Goal: Task Accomplishment & Management: Complete application form

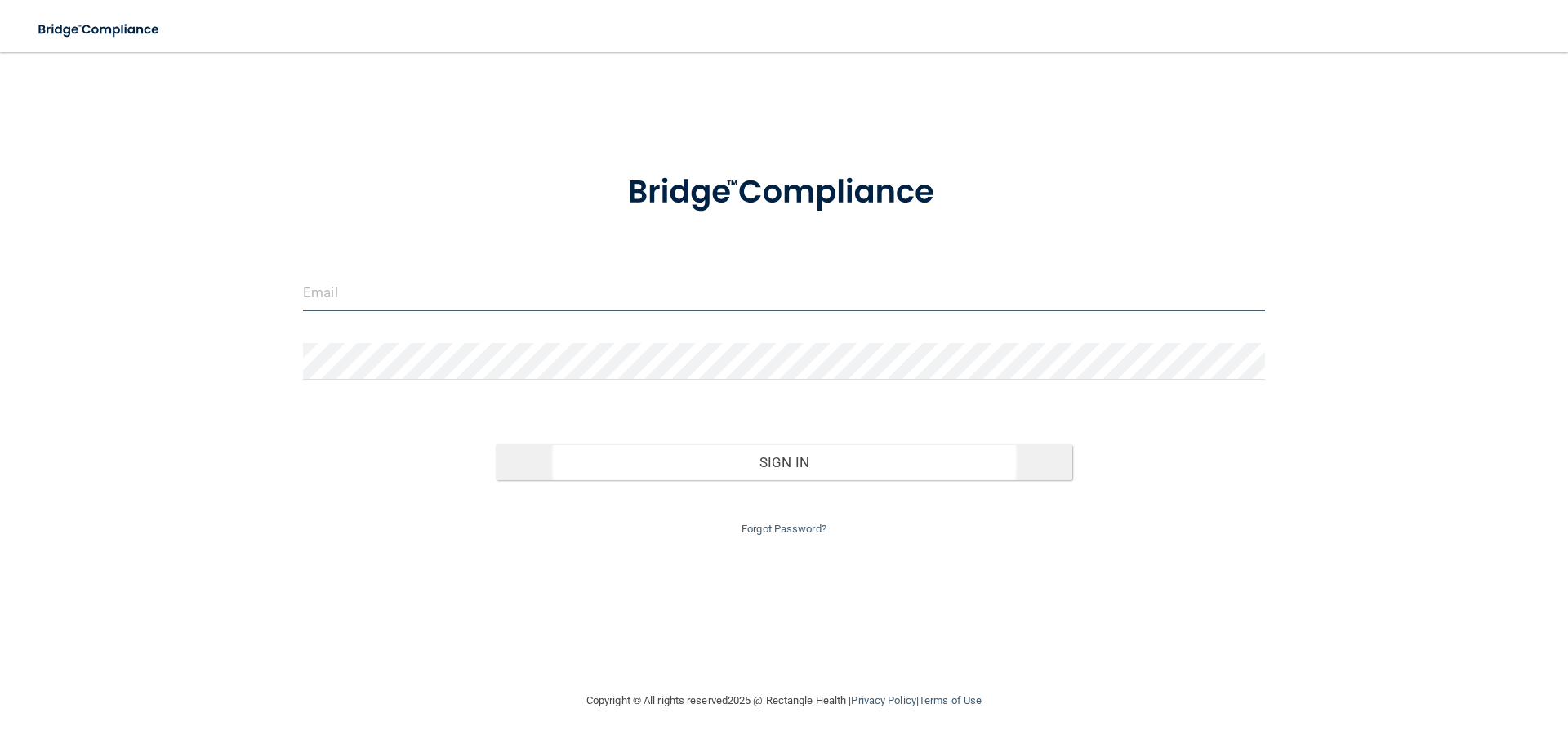
type input "[EMAIL_ADDRESS][DOMAIN_NAME]"
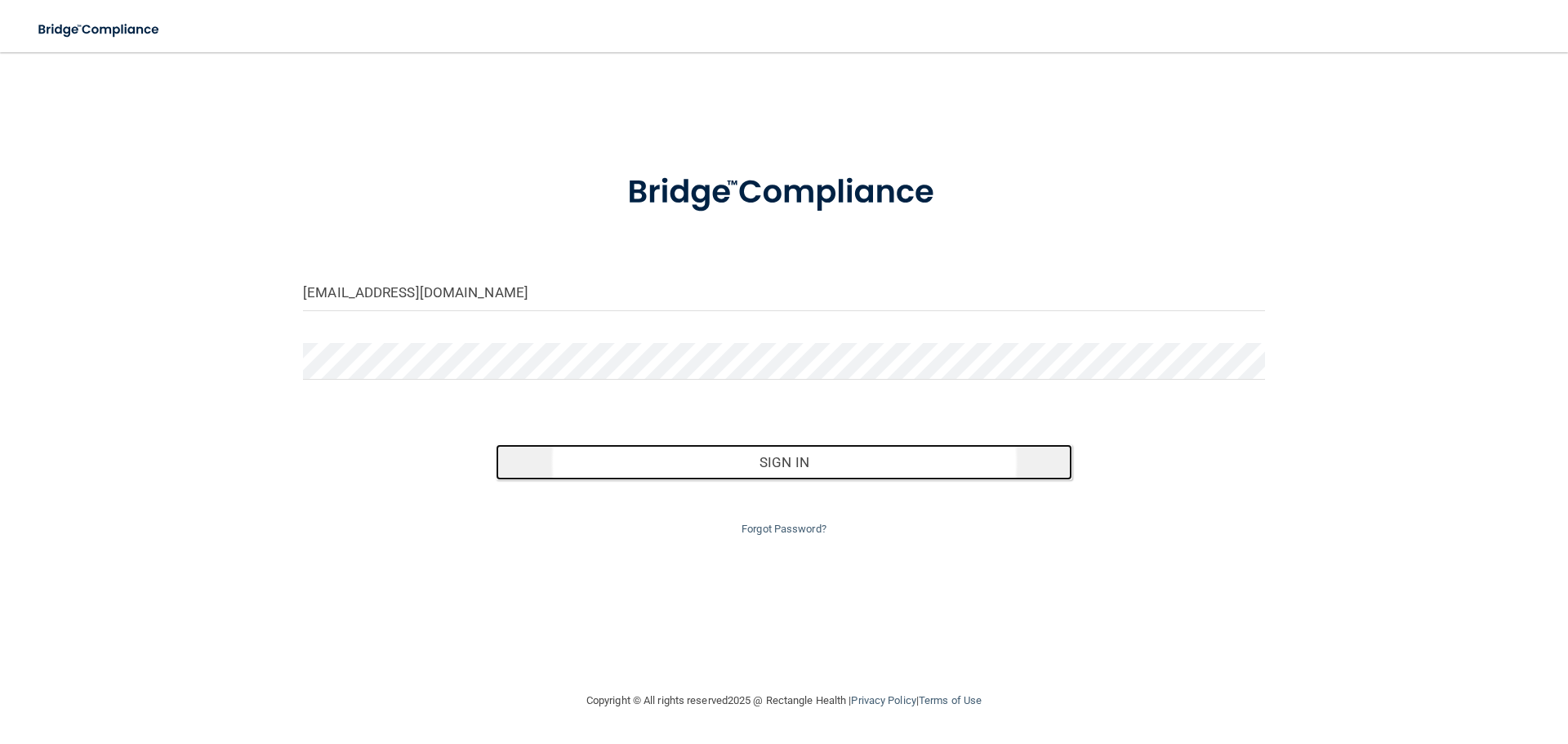
click at [774, 458] on button "Sign In" at bounding box center [784, 462] width 577 height 36
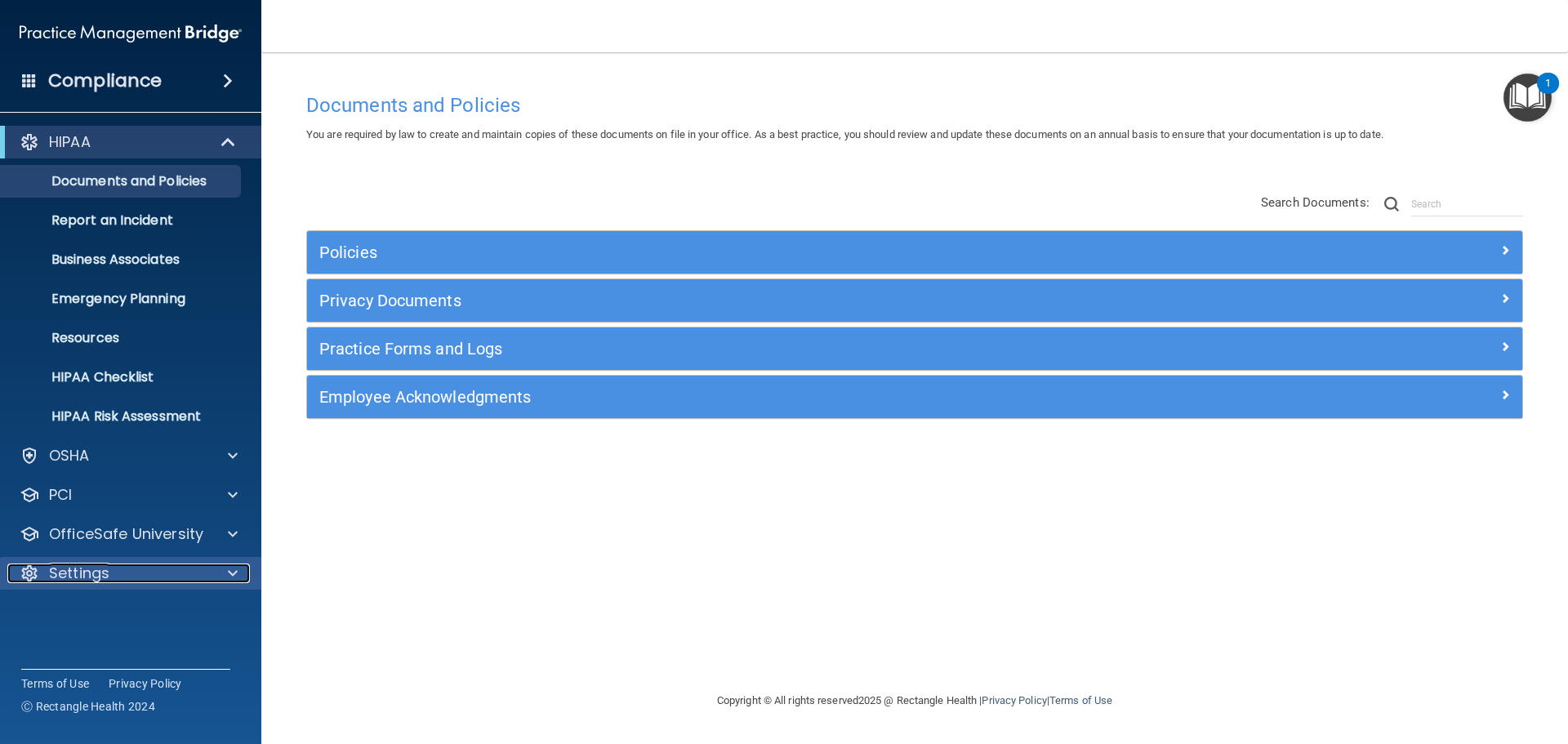
click at [226, 572] on div at bounding box center [230, 573] width 41 height 20
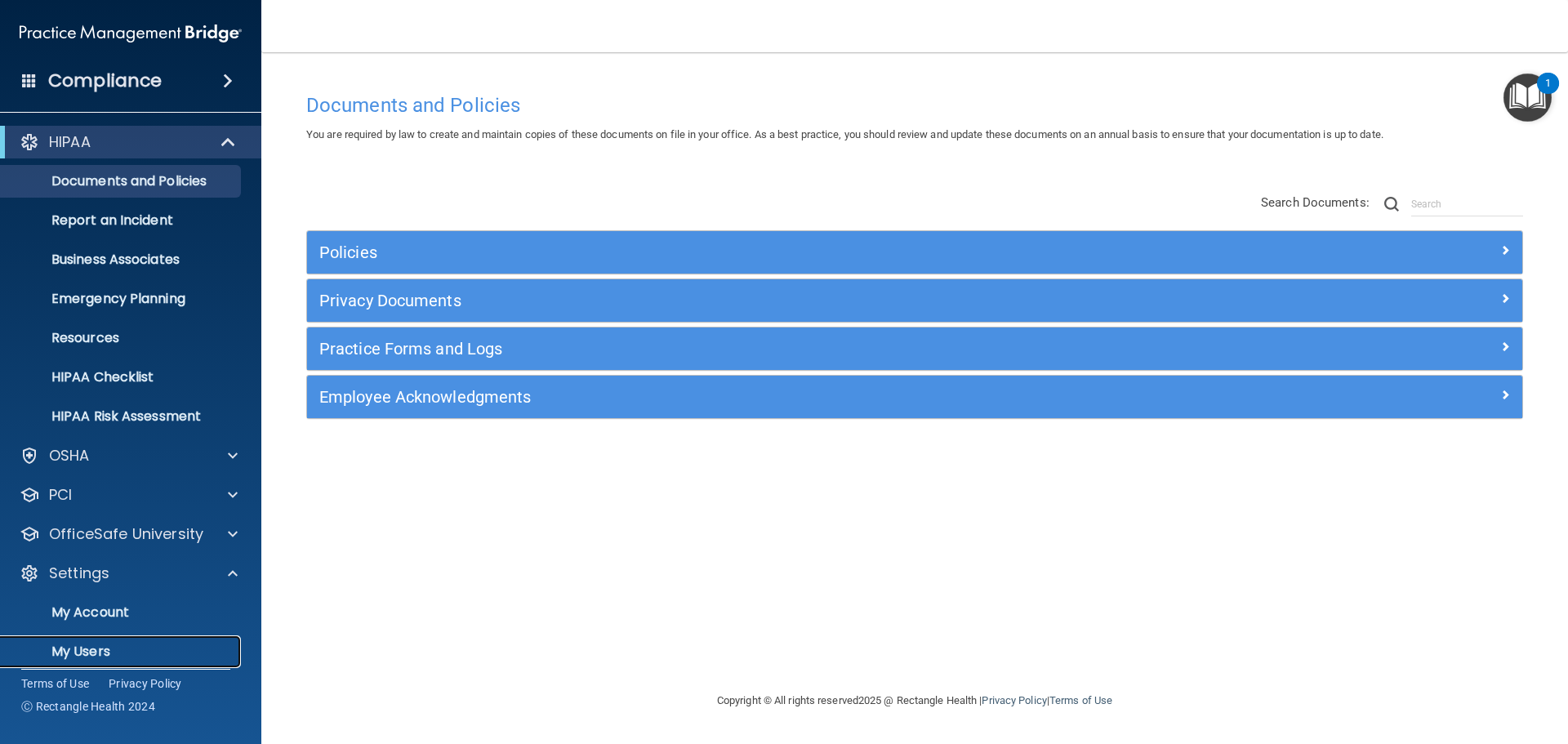
click at [85, 662] on link "My Users" at bounding box center [112, 652] width 257 height 33
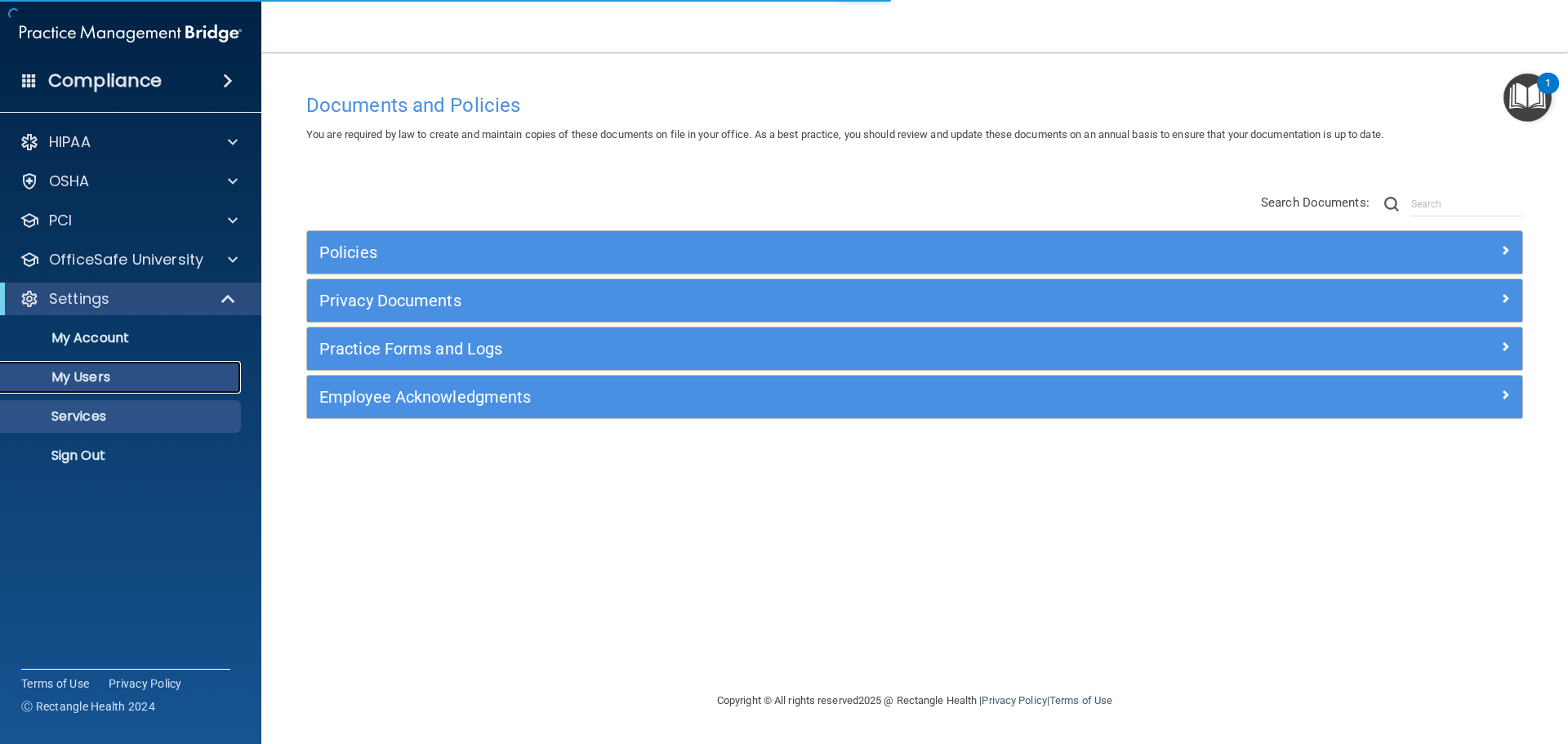
select select "20"
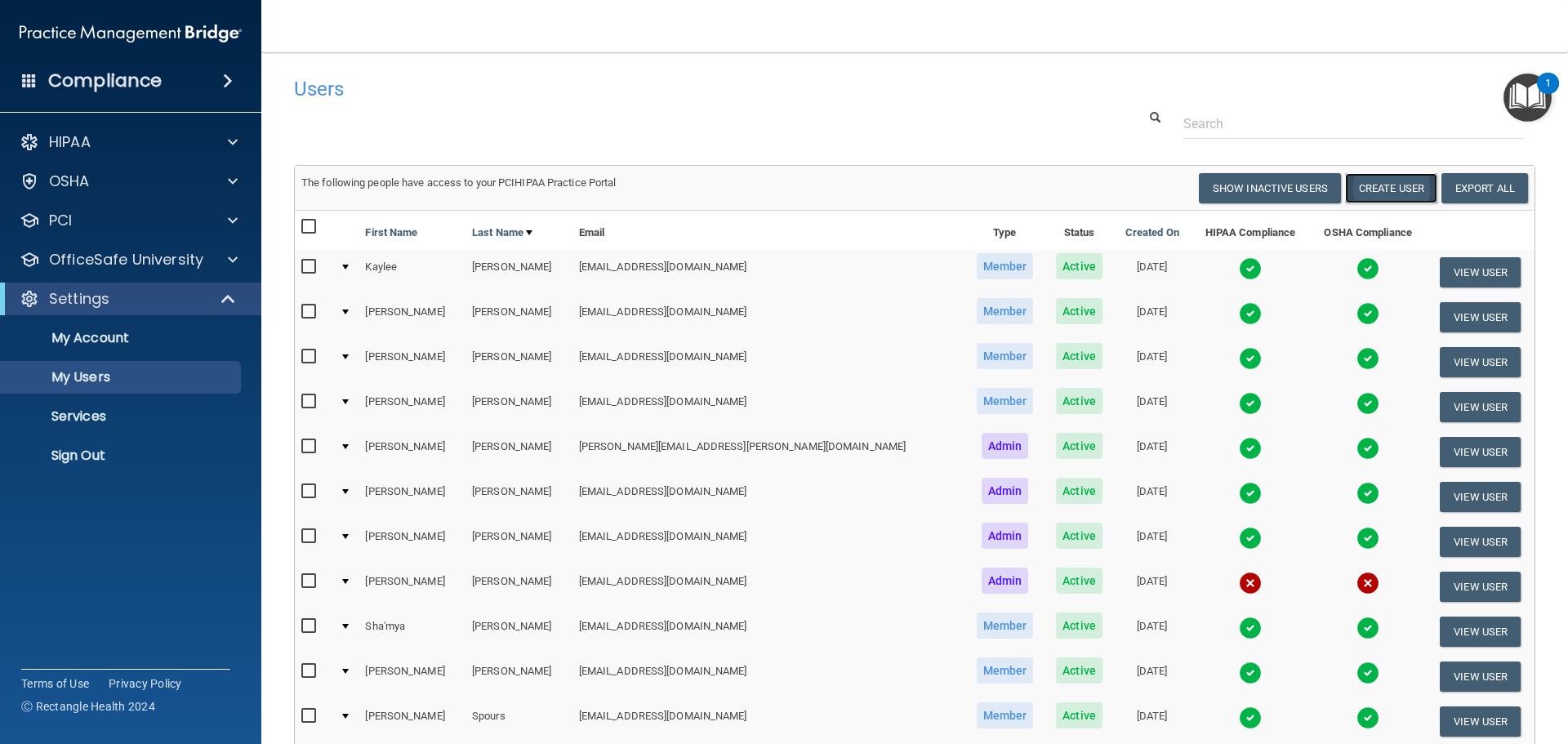
click at [1369, 189] on button "Create User" at bounding box center [1391, 188] width 93 height 30
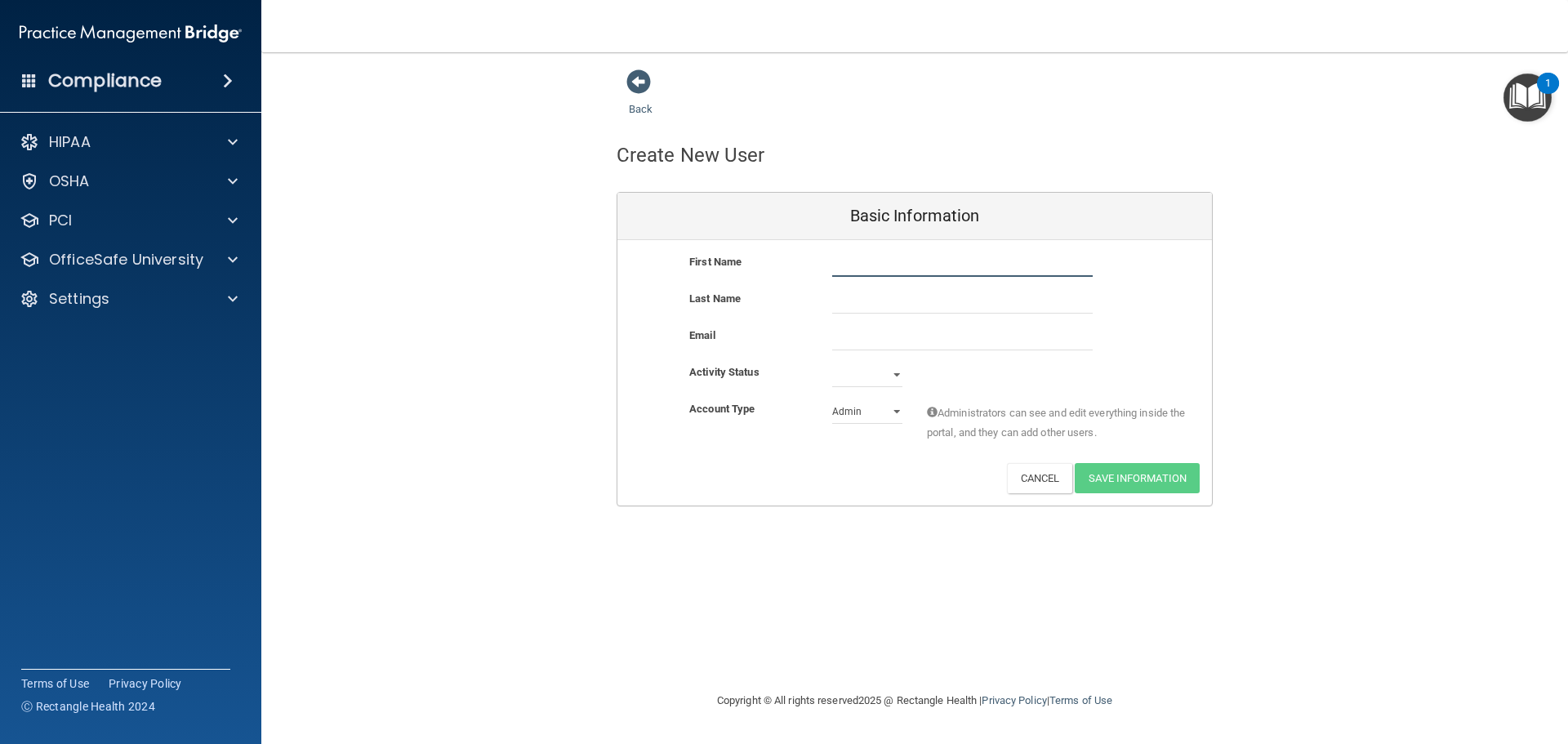
click at [838, 264] on input "text" at bounding box center [962, 264] width 260 height 24
type input "Clair"
type input "[PERSON_NAME]"
click at [864, 342] on input "email" at bounding box center [962, 337] width 260 height 24
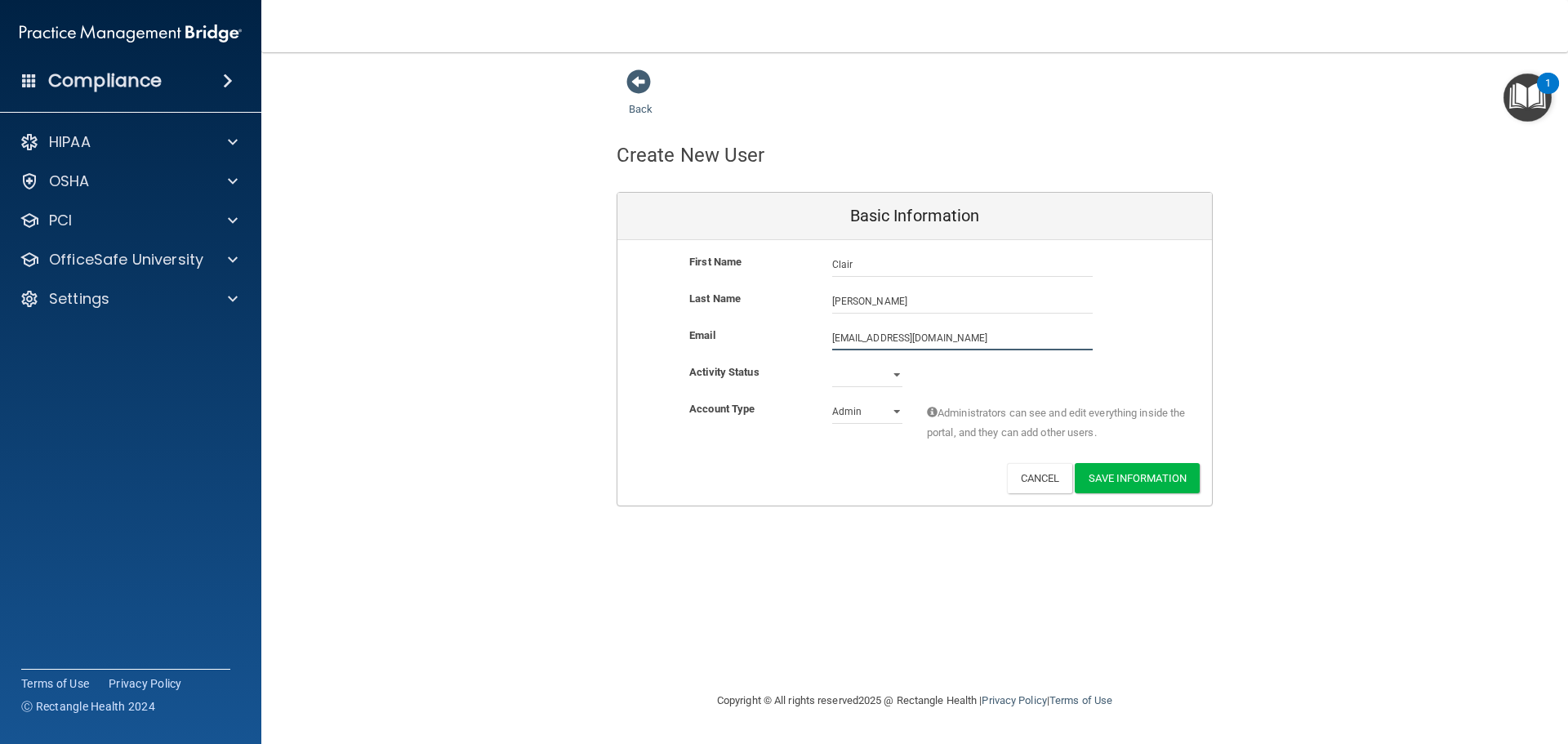
type input "[EMAIL_ADDRESS][DOMAIN_NAME]"
click at [899, 377] on select "Active Inactive" at bounding box center [867, 377] width 70 height 24
select select "active"
click at [832, 363] on select "Active Inactive" at bounding box center [867, 374] width 70 height 24
click at [898, 411] on select "Admin Member" at bounding box center [867, 411] width 70 height 24
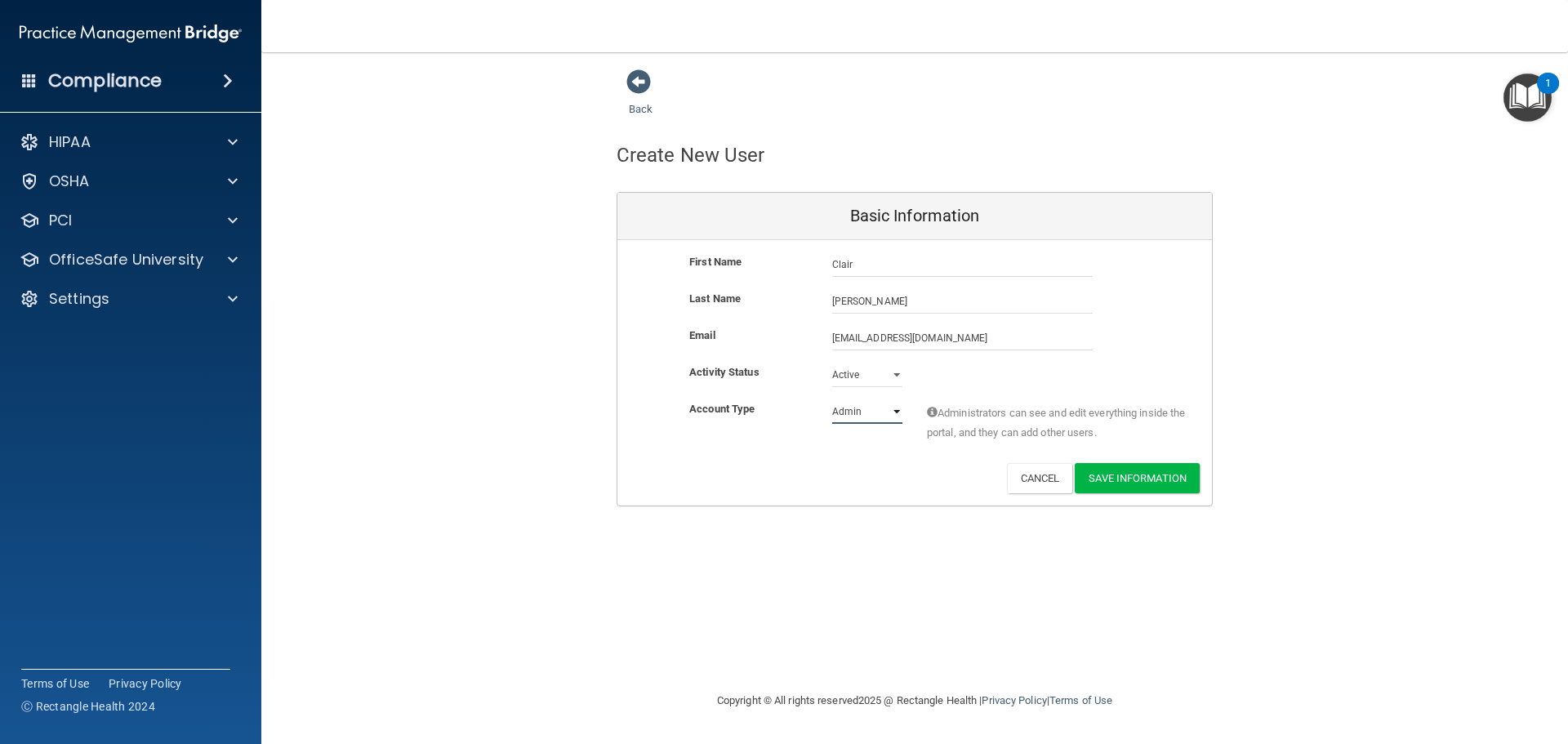
select select "practice_member"
click at [832, 400] on select "Admin Member" at bounding box center [867, 411] width 70 height 24
click at [1120, 481] on button "Save Information" at bounding box center [1137, 478] width 125 height 30
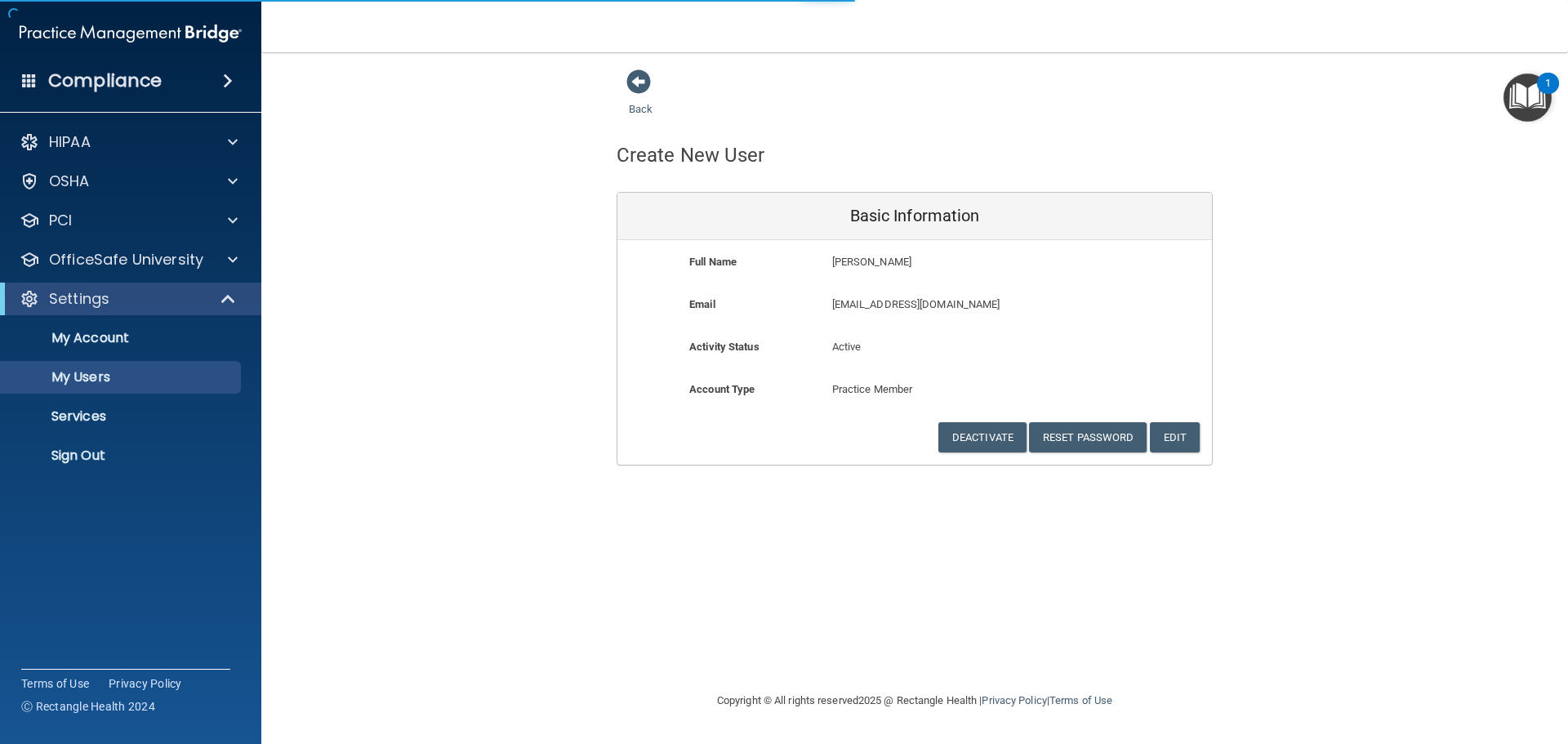
select select "20"
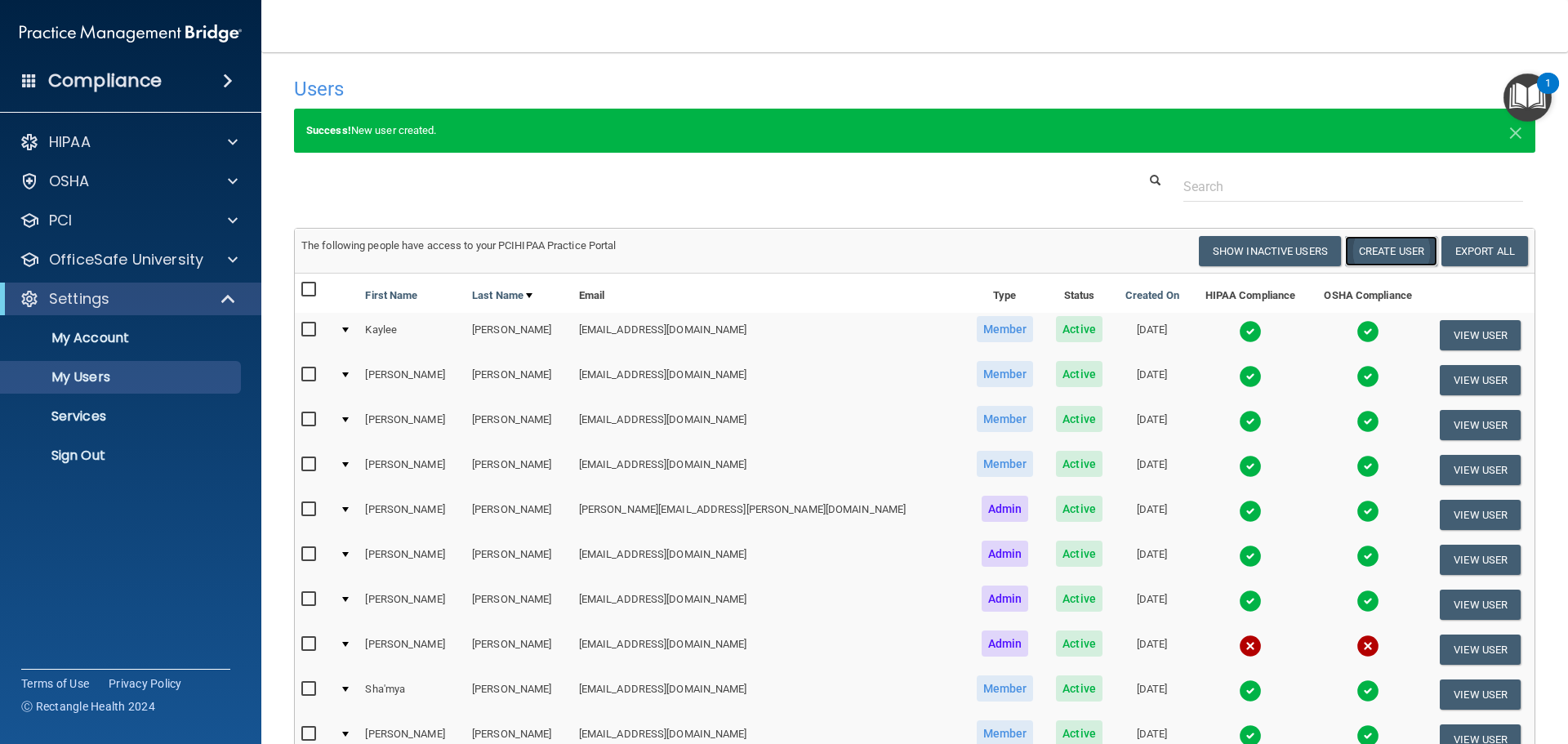
click at [1377, 248] on button "Create User" at bounding box center [1391, 251] width 93 height 30
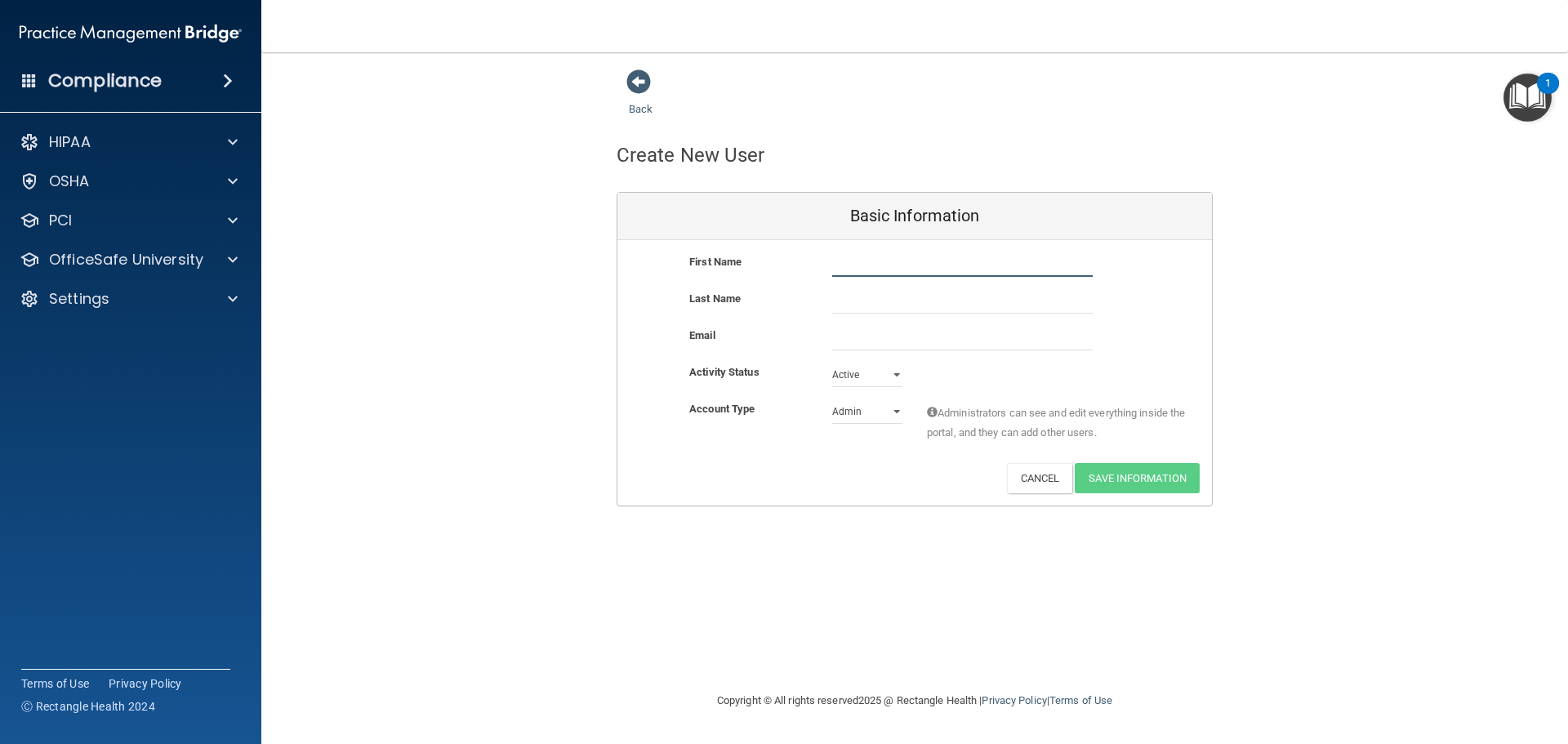
click at [832, 265] on input "text" at bounding box center [962, 264] width 260 height 24
type input "Makala"
type input "[PERSON_NAME]"
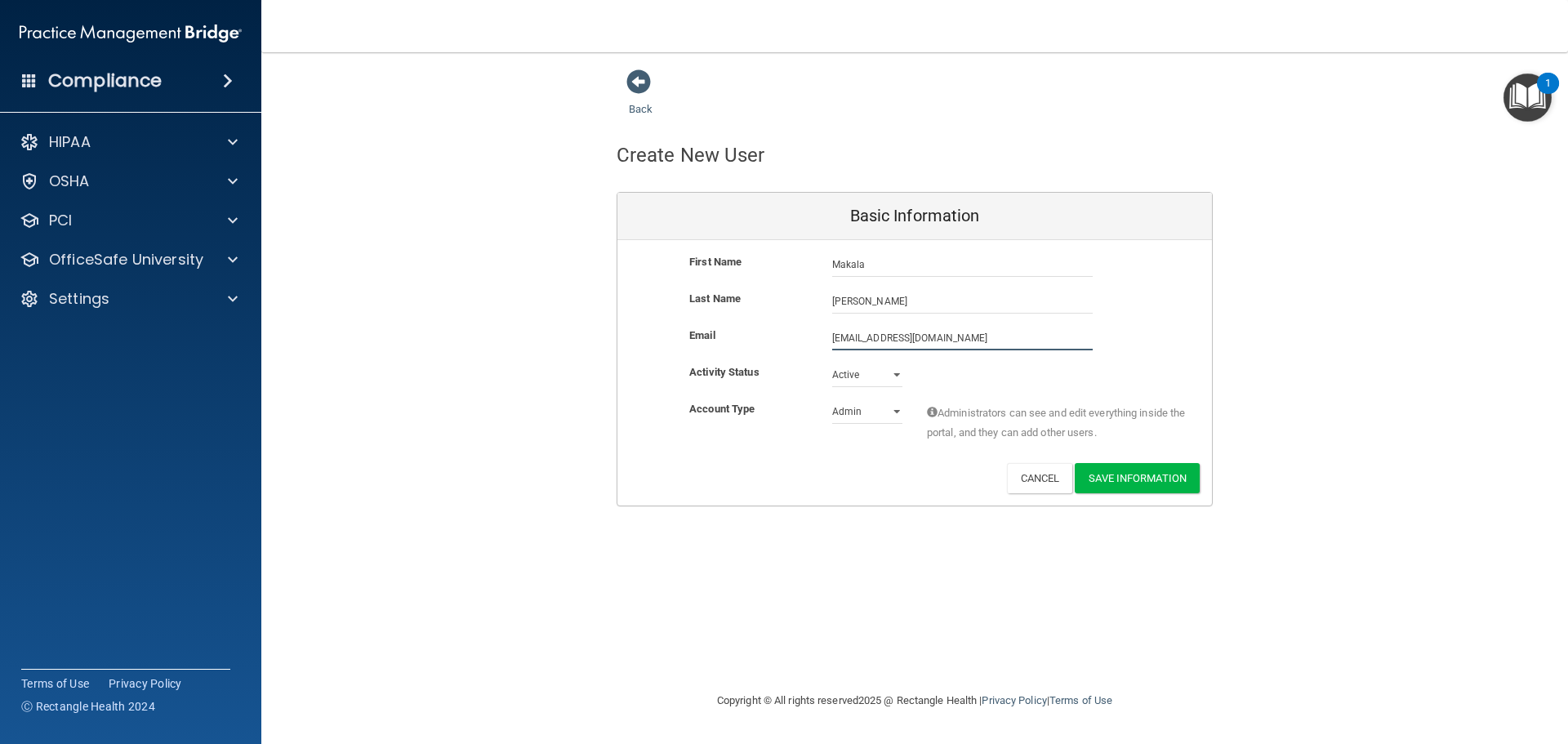
type input "[EMAIL_ADDRESS][DOMAIN_NAME]"
click at [894, 408] on select "Admin Member" at bounding box center [867, 414] width 70 height 24
select select "practice_member"
click at [832, 400] on select "Admin Member" at bounding box center [867, 411] width 70 height 24
click at [1100, 481] on button "Save Information" at bounding box center [1137, 478] width 125 height 30
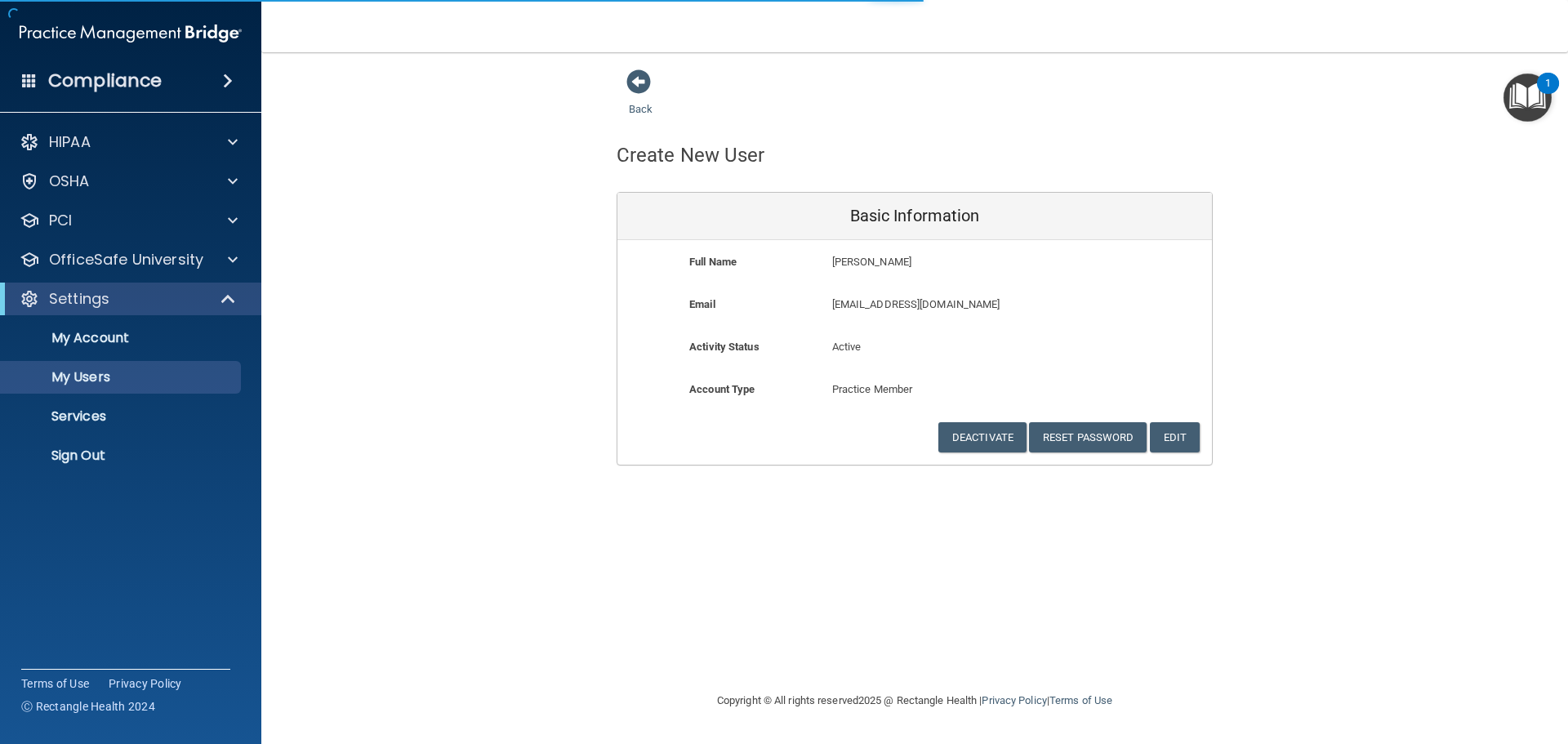
select select "20"
